Goal: Navigation & Orientation: Find specific page/section

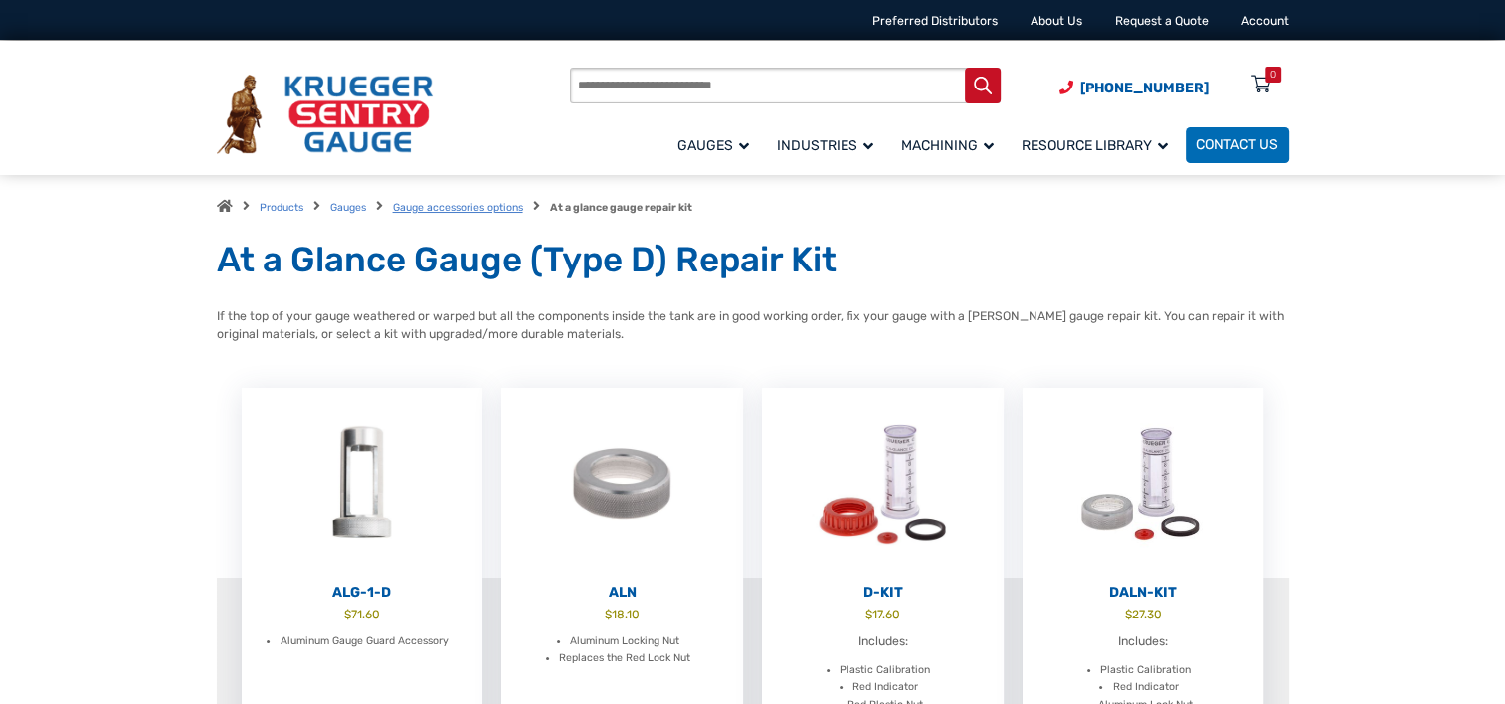
click at [486, 206] on link "Gauge accessories options" at bounding box center [458, 207] width 130 height 13
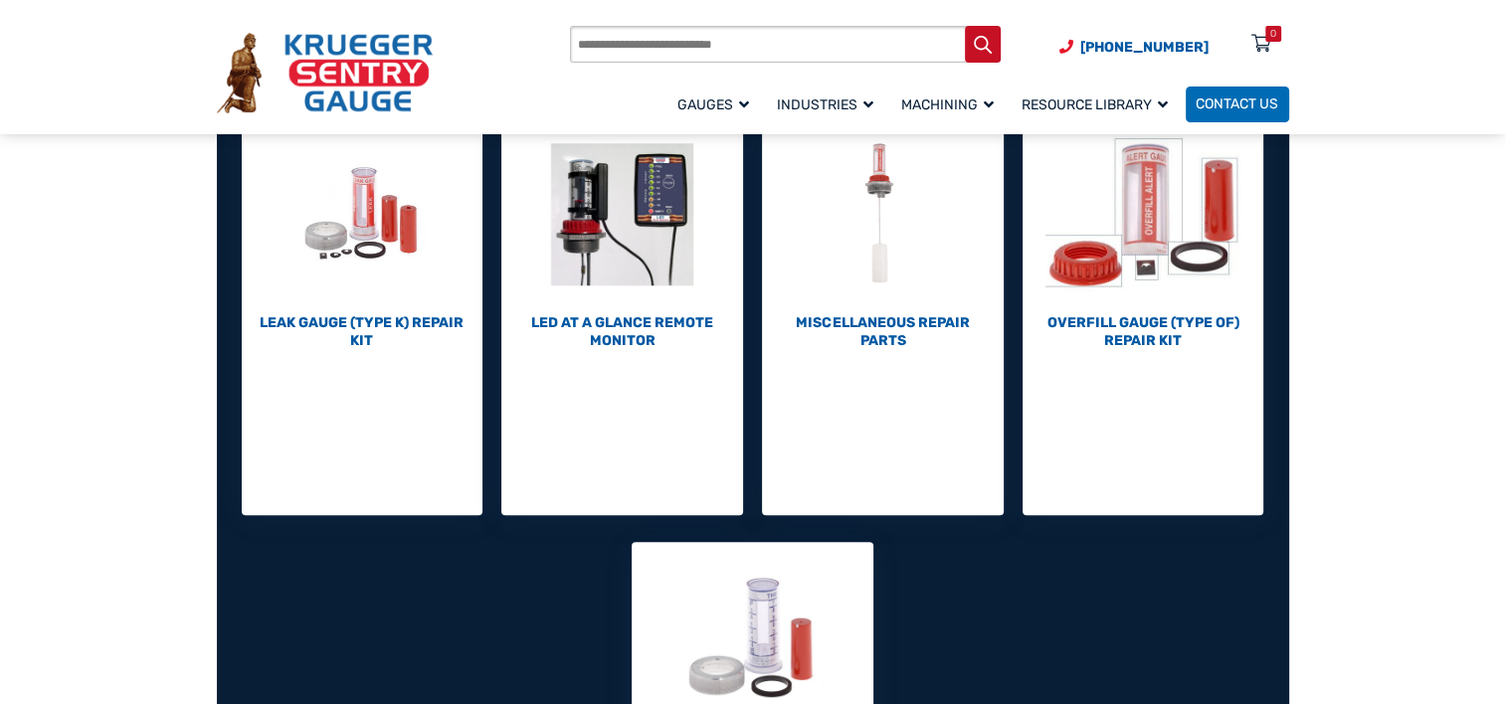
scroll to position [696, 0]
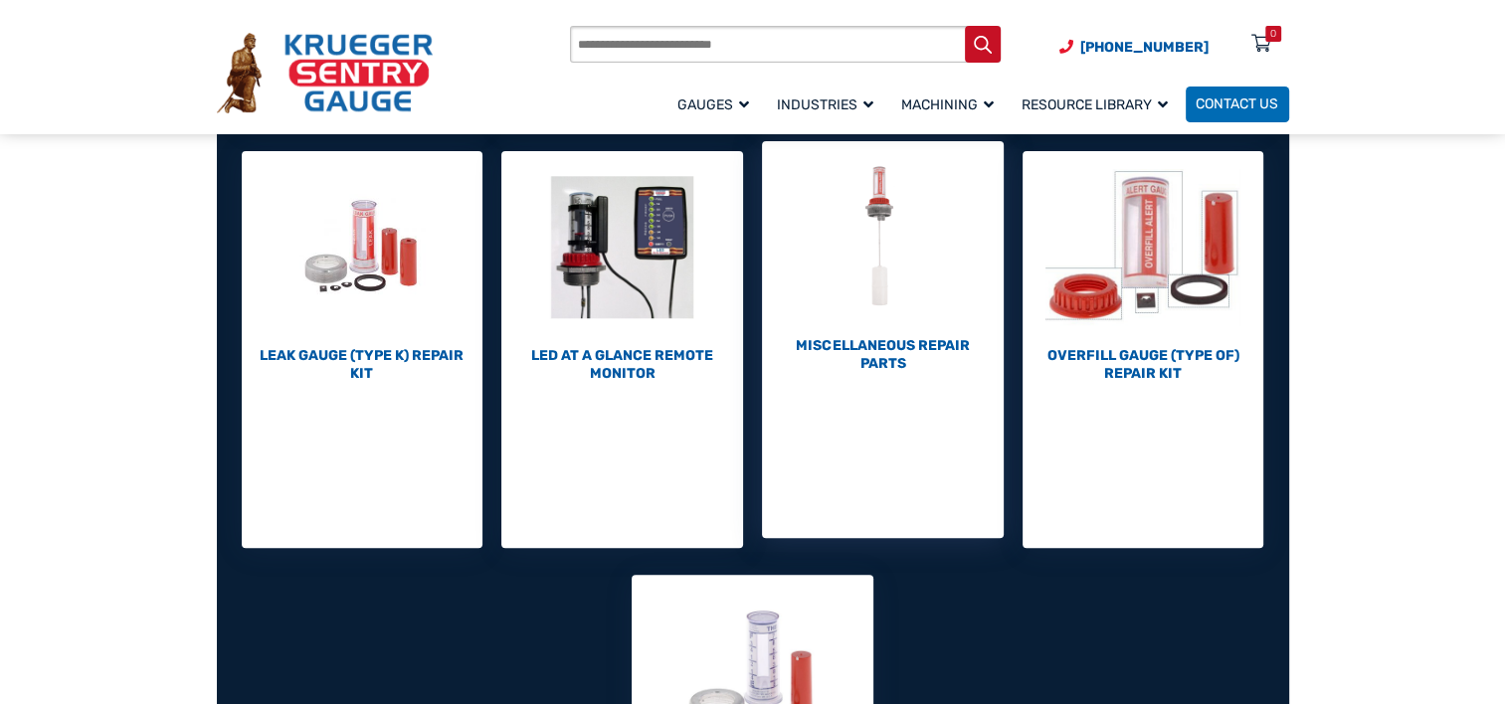
click at [901, 299] on img "Visit product category Miscellaneous Repair Parts" at bounding box center [883, 237] width 242 height 192
